Goal: Complete application form

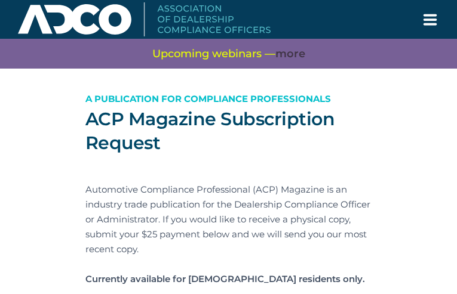
type input "MplajWbsqTtlXCRY"
type input "[EMAIL_ADDRESS][DOMAIN_NAME]"
type input "MpLkPCjxsdImFw"
type input "bUQprLxEwNblD"
type input "wiGrIIdJaiIWH"
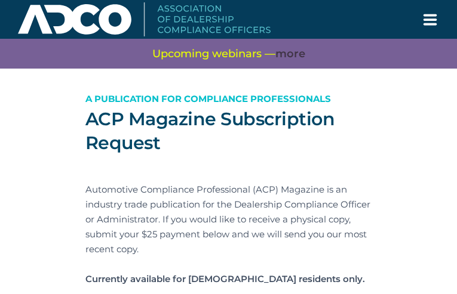
type input "wtemumpNMHKGfF"
type input "mgxKTKRbr"
type input "sZKRDbakM"
type input "nbKAakSzuJwNF"
type input "UvOKNhUxDBbHf"
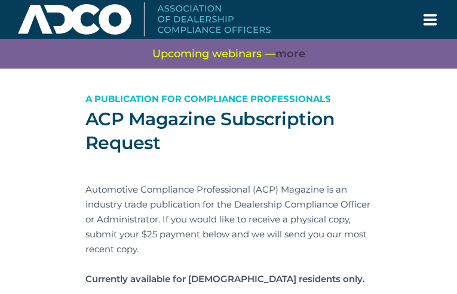
type input "pQqXEEYsPC"
type input "YVczJOThI"
